Goal: Book appointment/travel/reservation

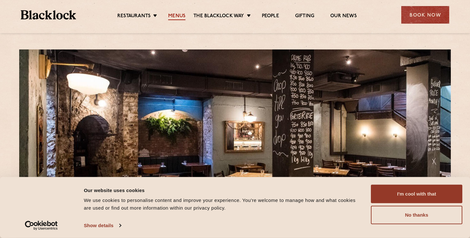
click at [179, 15] on link "Menus" at bounding box center [176, 16] width 17 height 7
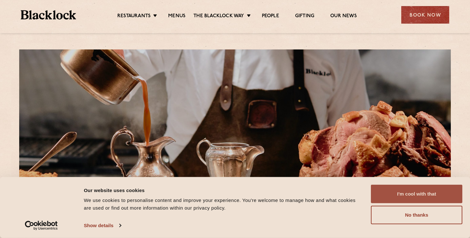
click at [407, 195] on button "I'm cool with that" at bounding box center [416, 194] width 91 height 19
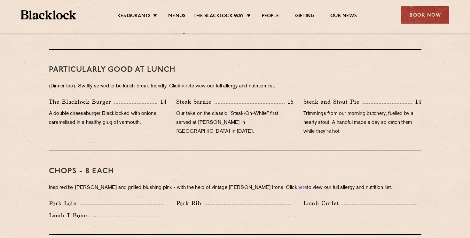
scroll to position [331, 0]
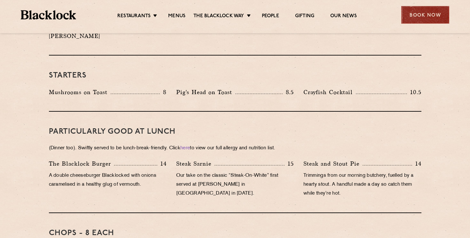
click at [423, 14] on div "Book Now" at bounding box center [425, 15] width 48 height 18
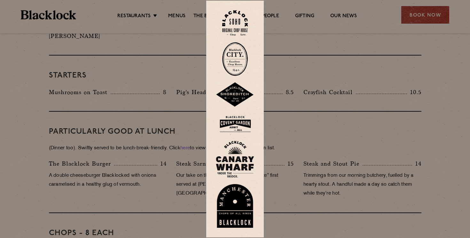
click at [234, 59] on img at bounding box center [235, 59] width 26 height 34
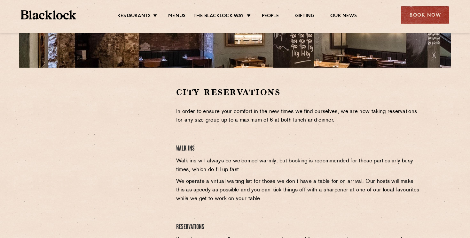
scroll to position [164, 0]
